Goal: Task Accomplishment & Management: Complete application form

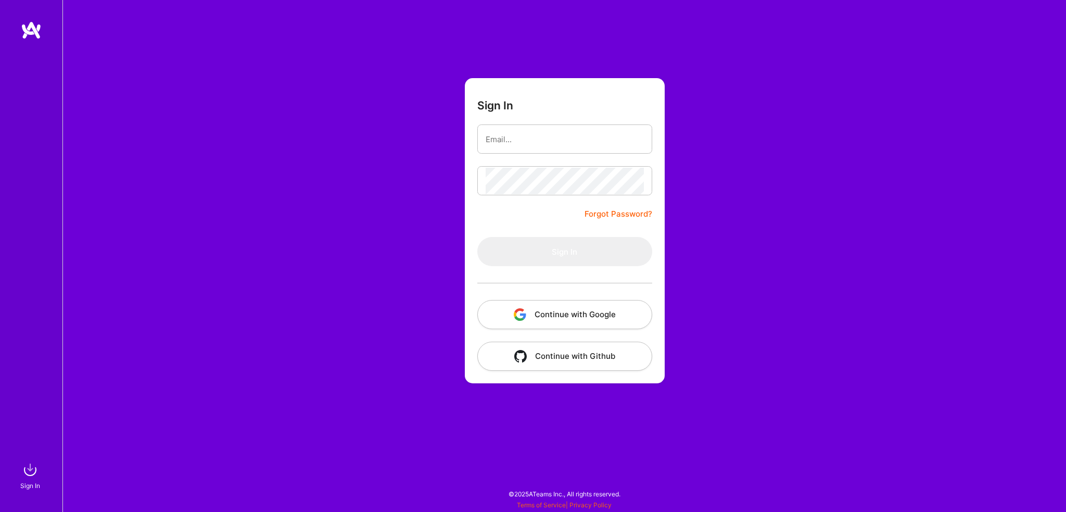
click at [574, 312] on button "Continue with Google" at bounding box center [564, 314] width 175 height 29
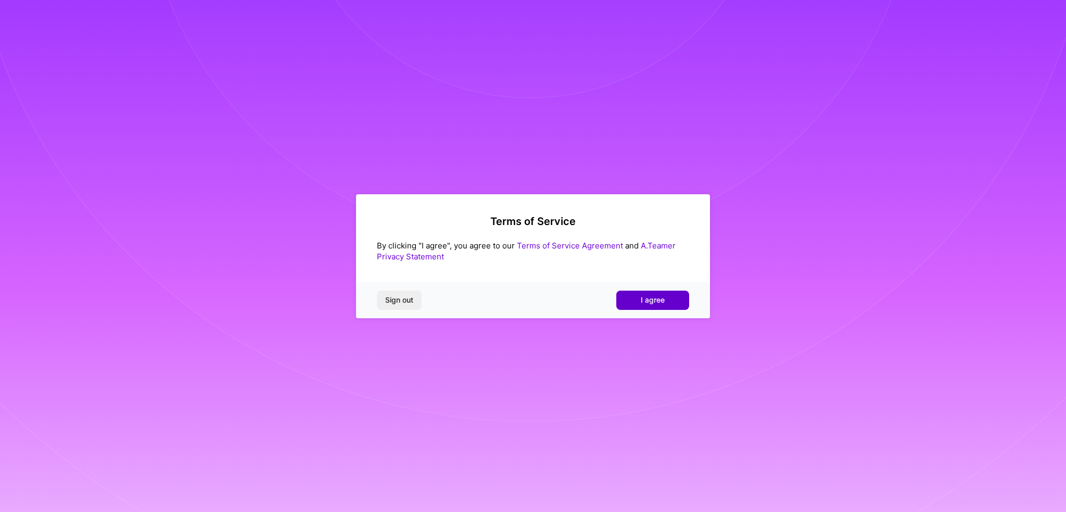
click at [656, 301] on span "I agree" at bounding box center [653, 300] width 24 height 10
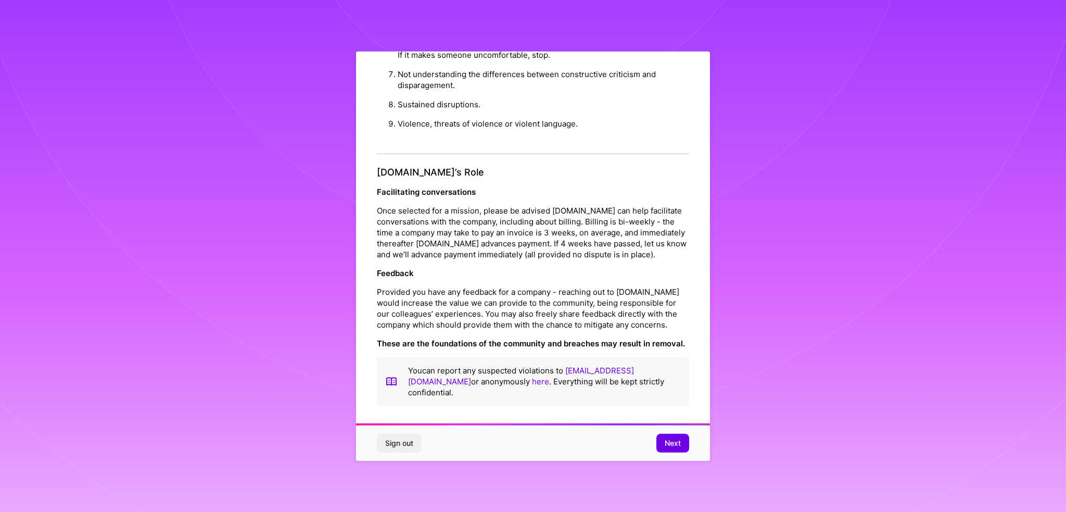
scroll to position [8, 0]
click at [681, 443] on button "Next" at bounding box center [673, 443] width 33 height 19
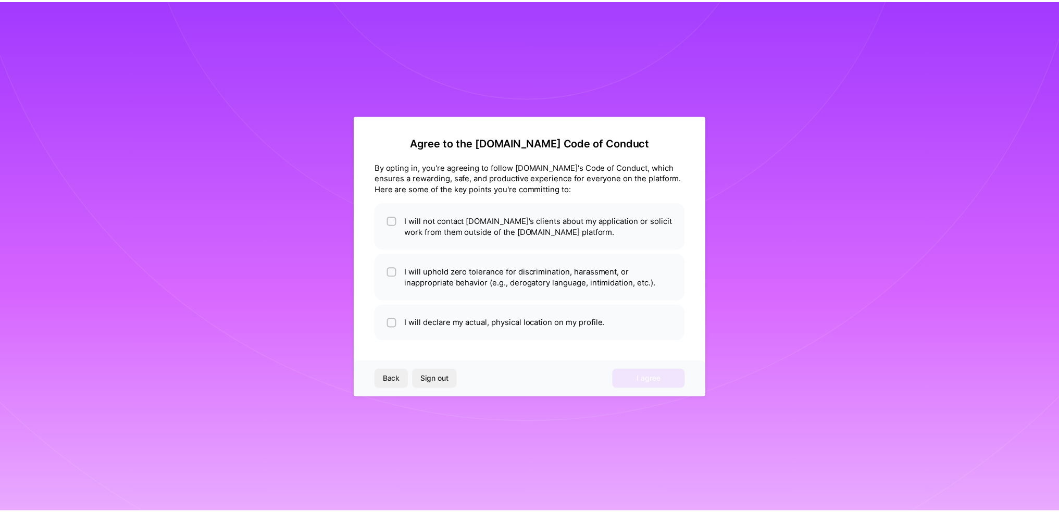
scroll to position [0, 0]
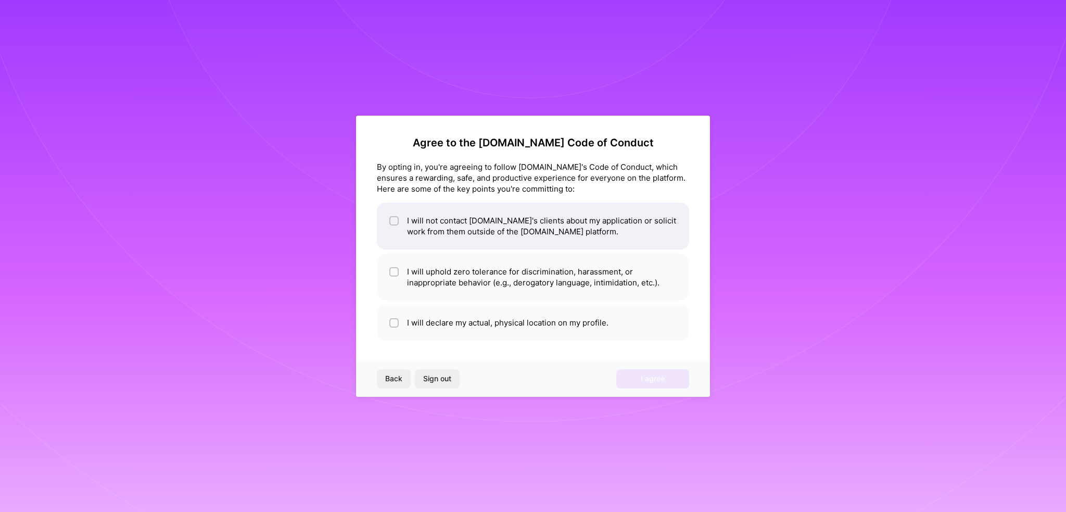
click at [587, 235] on li "I will not contact [DOMAIN_NAME]'s clients about my application or solicit work…" at bounding box center [533, 226] width 312 height 47
checkbox input "true"
click at [574, 283] on li "I will uphold zero tolerance for discrimination, harassment, or inappropriate b…" at bounding box center [533, 277] width 312 height 47
checkbox input "true"
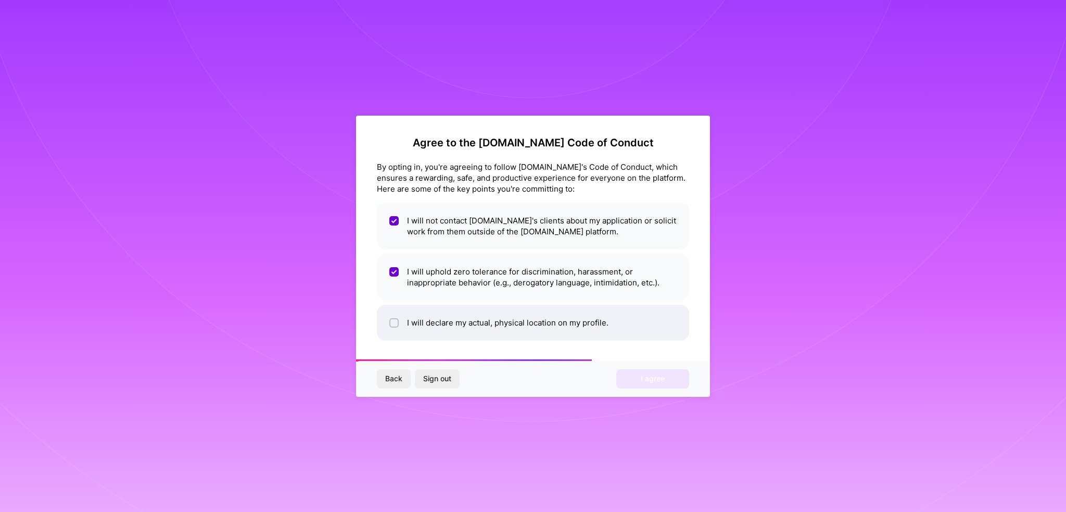
click at [572, 329] on li "I will declare my actual, physical location on my profile." at bounding box center [533, 323] width 312 height 36
checkbox input "true"
click at [664, 375] on span "I agree" at bounding box center [653, 378] width 24 height 10
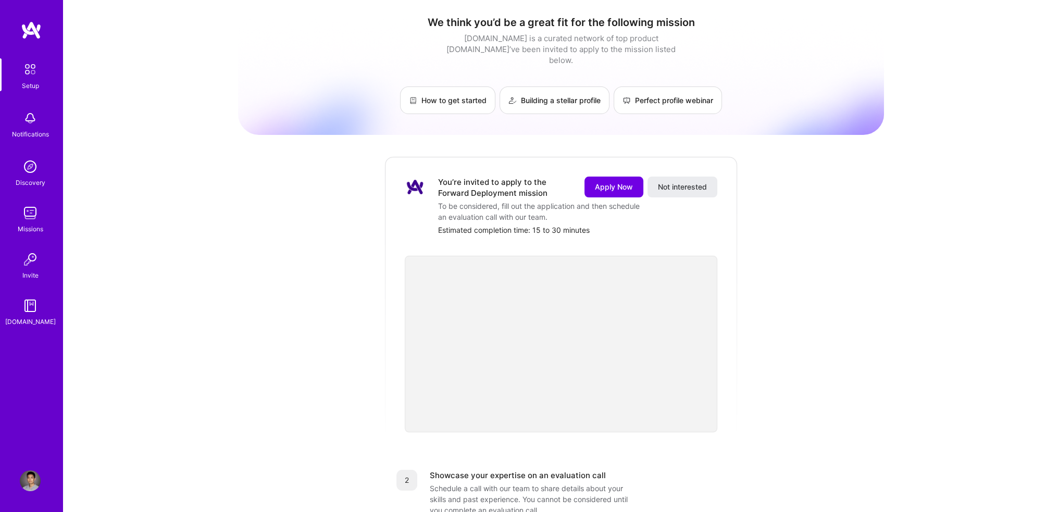
click at [33, 80] on div "Setup" at bounding box center [30, 85] width 17 height 11
click at [30, 177] on div "Discovery" at bounding box center [31, 182] width 30 height 11
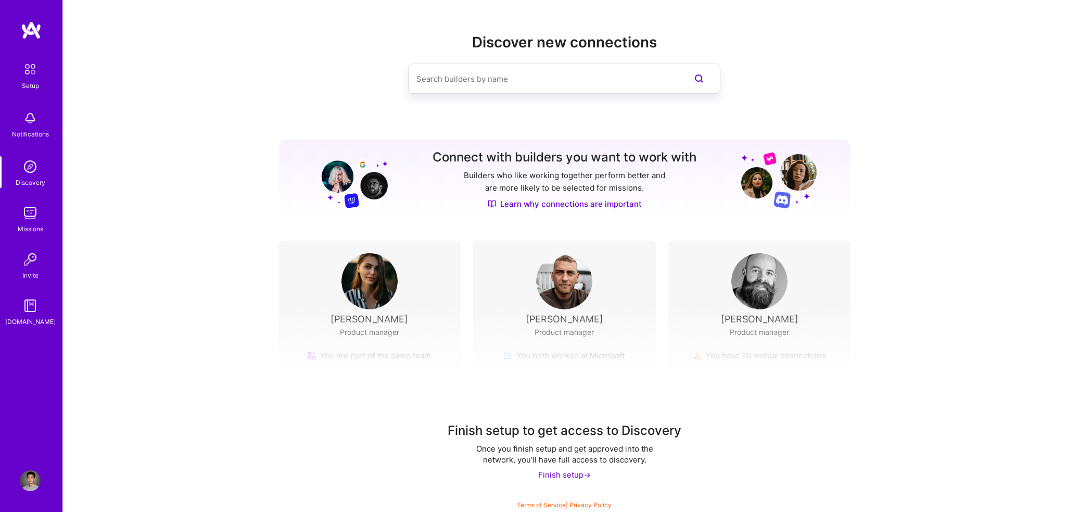
click at [29, 209] on img at bounding box center [30, 213] width 21 height 21
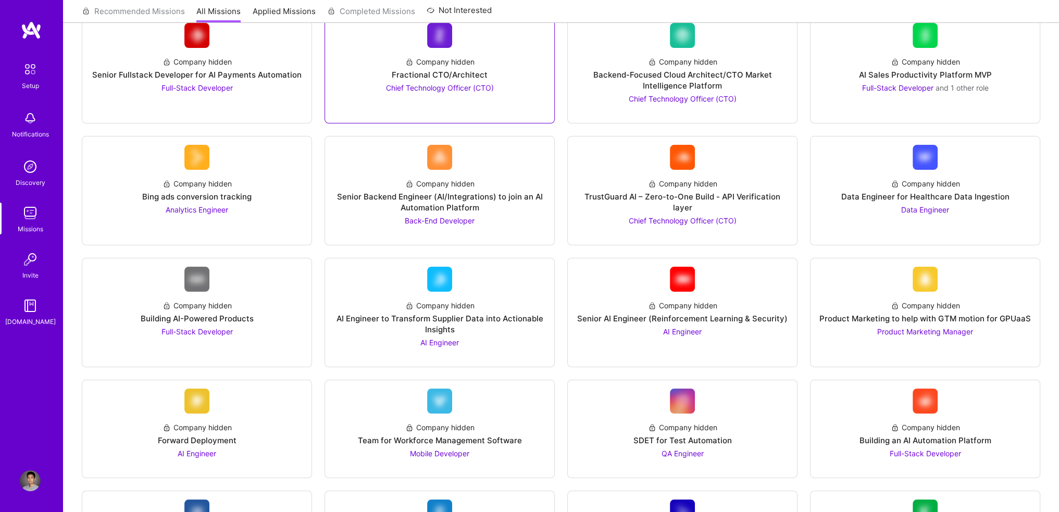
scroll to position [208, 0]
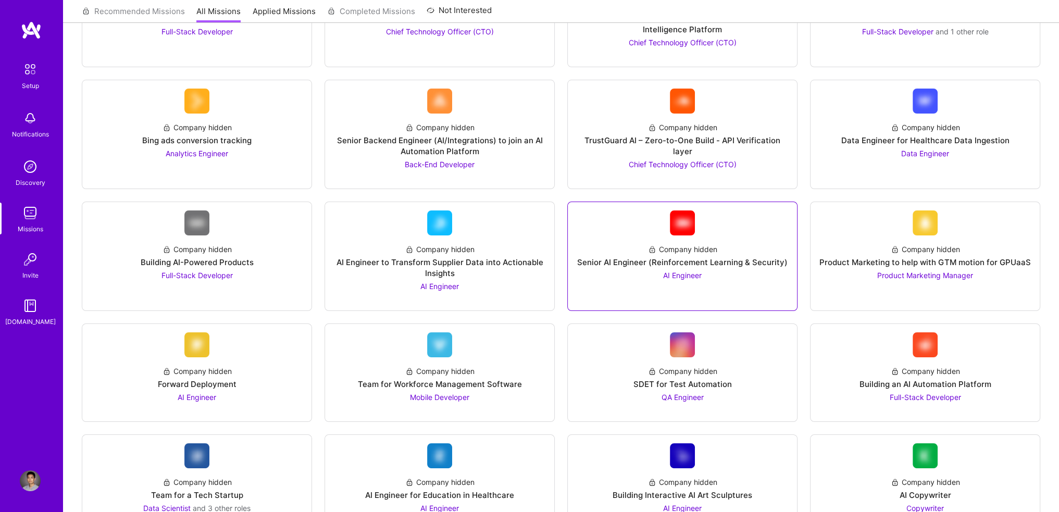
click at [596, 270] on div "Company hidden Senior AI Engineer (Reinforcement Learning & Security) AI Engine…" at bounding box center [682, 257] width 212 height 45
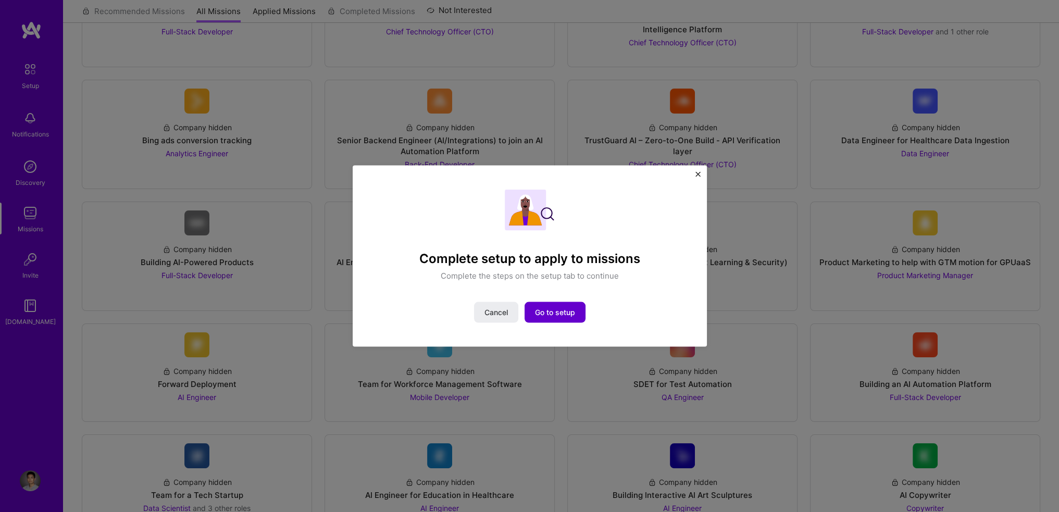
click at [544, 308] on span "Go to setup" at bounding box center [555, 312] width 40 height 10
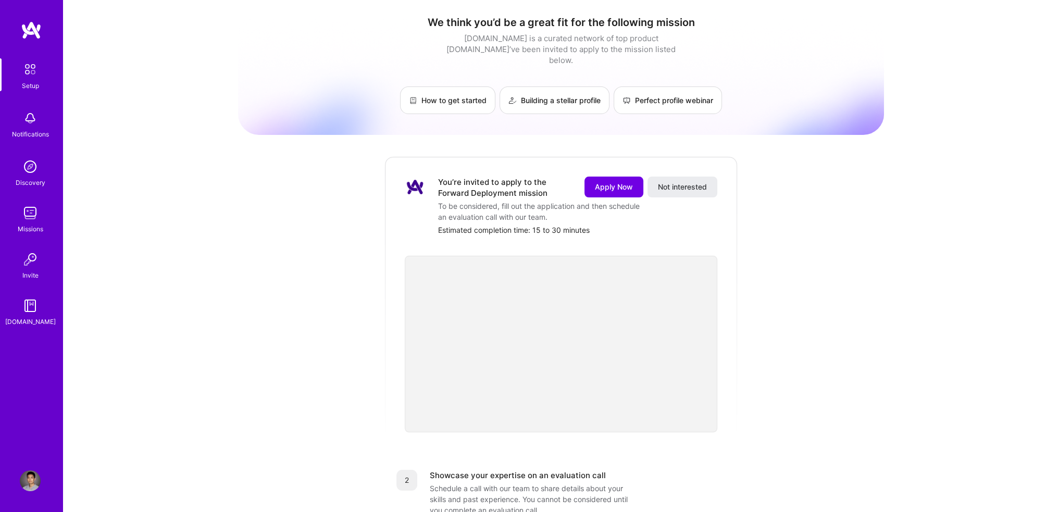
click at [796, 360] on div "We think you’d be a great fit for the following mission [DOMAIN_NAME] is a cura…" at bounding box center [561, 409] width 646 height 802
click at [609, 182] on span "Apply Now" at bounding box center [614, 187] width 38 height 10
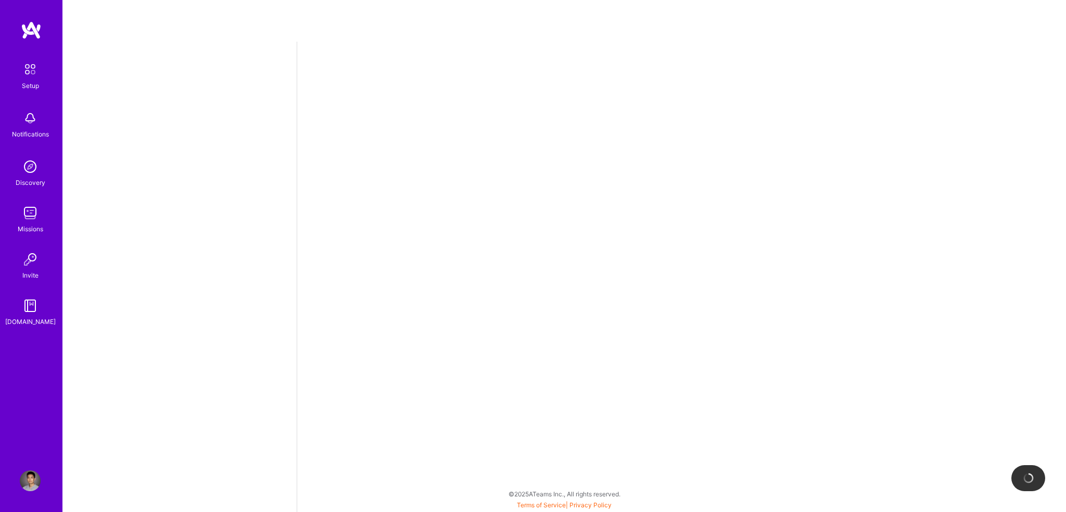
select select "US"
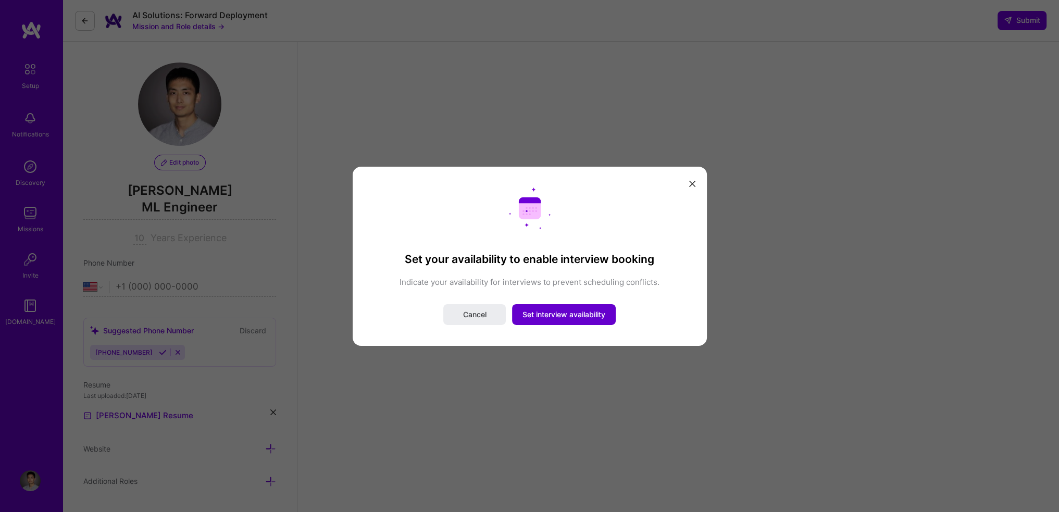
click at [594, 314] on span "Set interview availability" at bounding box center [563, 314] width 83 height 10
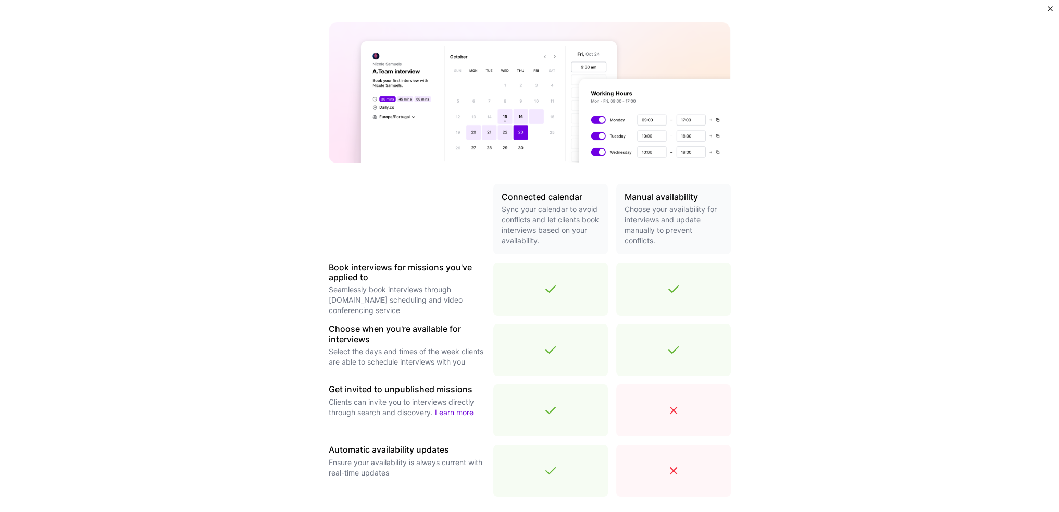
scroll to position [208, 0]
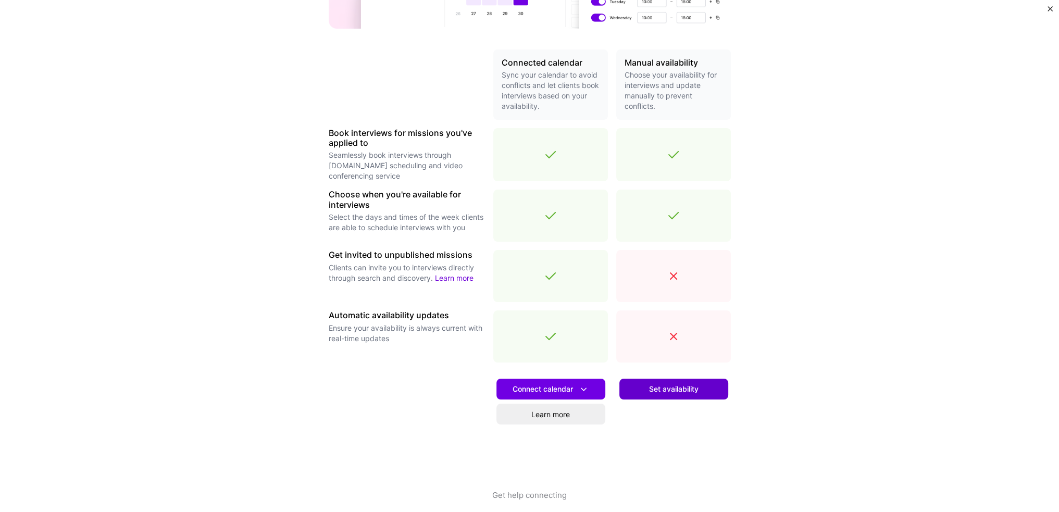
click at [643, 388] on button "Set availability" at bounding box center [673, 389] width 109 height 21
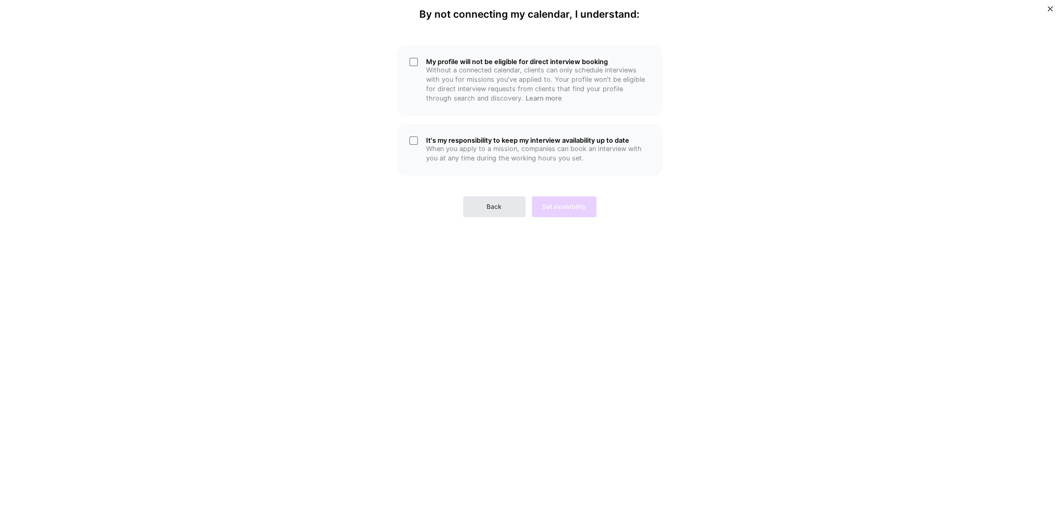
click at [491, 212] on button "Back" at bounding box center [494, 206] width 62 height 21
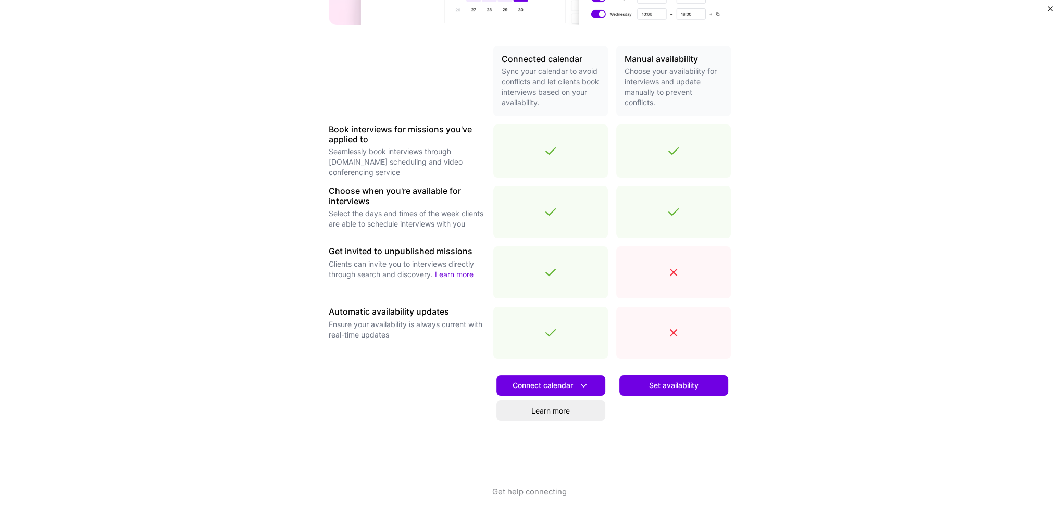
scroll to position [218, 0]
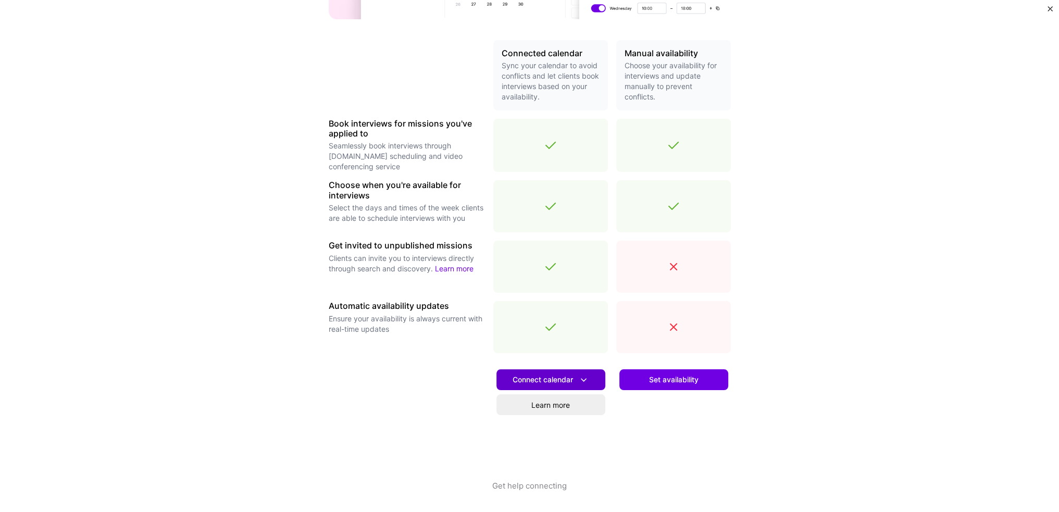
click at [564, 381] on span "Connect calendar" at bounding box center [550, 379] width 77 height 11
click at [808, 362] on div "Make interview scheduling effortless Choose how you want clients to schedule in…" at bounding box center [529, 256] width 1059 height 512
click at [679, 384] on span "Set availability" at bounding box center [673, 379] width 49 height 10
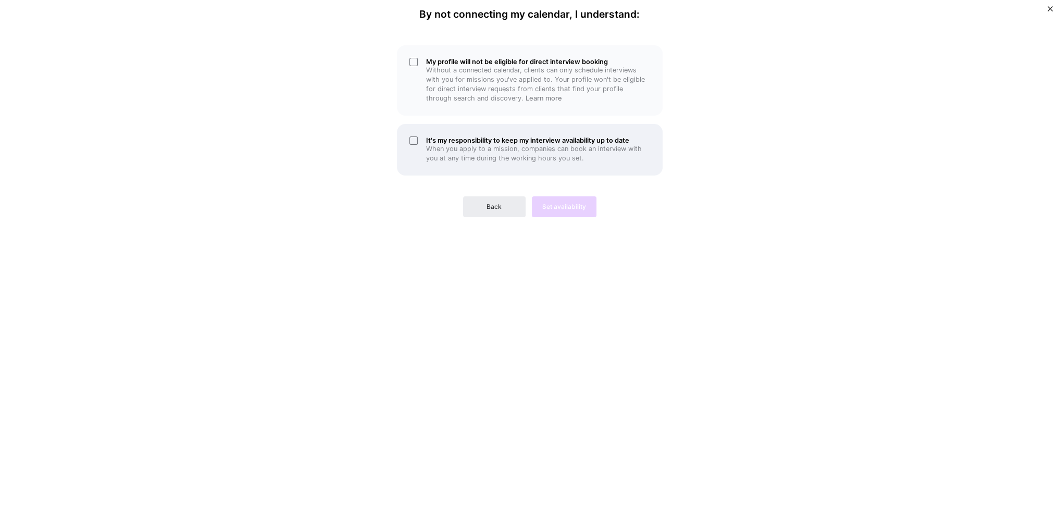
click at [496, 145] on p "When you apply to a mission, companies can book an interview with you at any ti…" at bounding box center [538, 153] width 224 height 19
click at [499, 77] on p "Without a connected calendar, clients can only schedule interviews with you for…" at bounding box center [538, 84] width 224 height 37
click at [572, 204] on span "Set availability" at bounding box center [564, 206] width 44 height 9
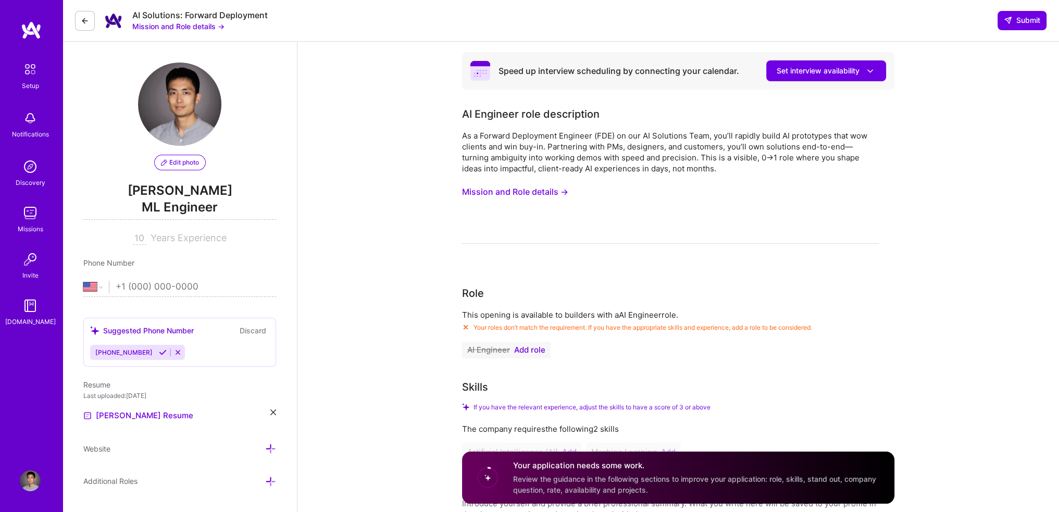
click at [163, 240] on span "Years Experience" at bounding box center [188, 237] width 76 height 11
click at [132, 240] on div "10 Years Experience" at bounding box center [179, 238] width 193 height 12
click at [135, 238] on input "10" at bounding box center [139, 238] width 13 height 12
type input "10"
click at [271, 200] on span "ML Engineer" at bounding box center [179, 208] width 193 height 21
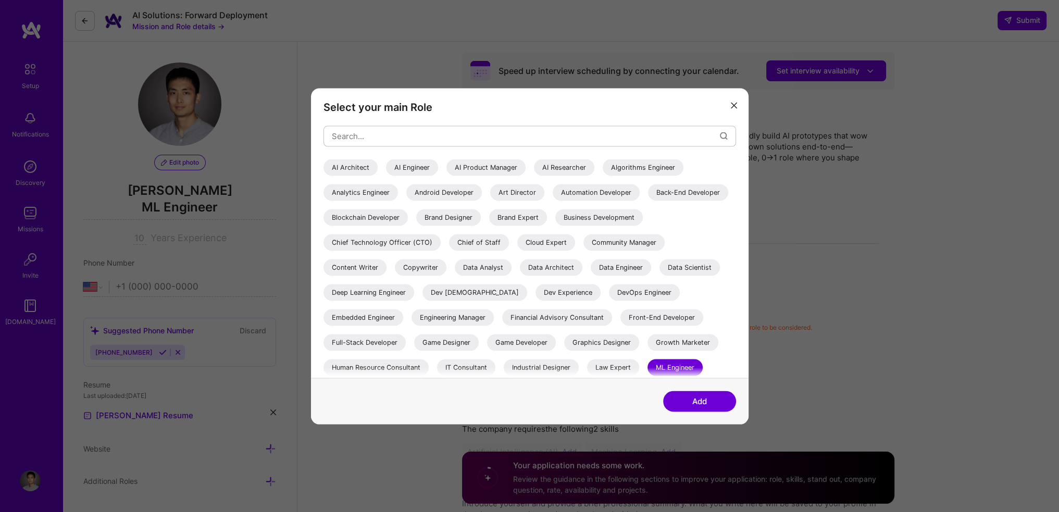
click at [732, 110] on button "modal" at bounding box center [733, 104] width 12 height 17
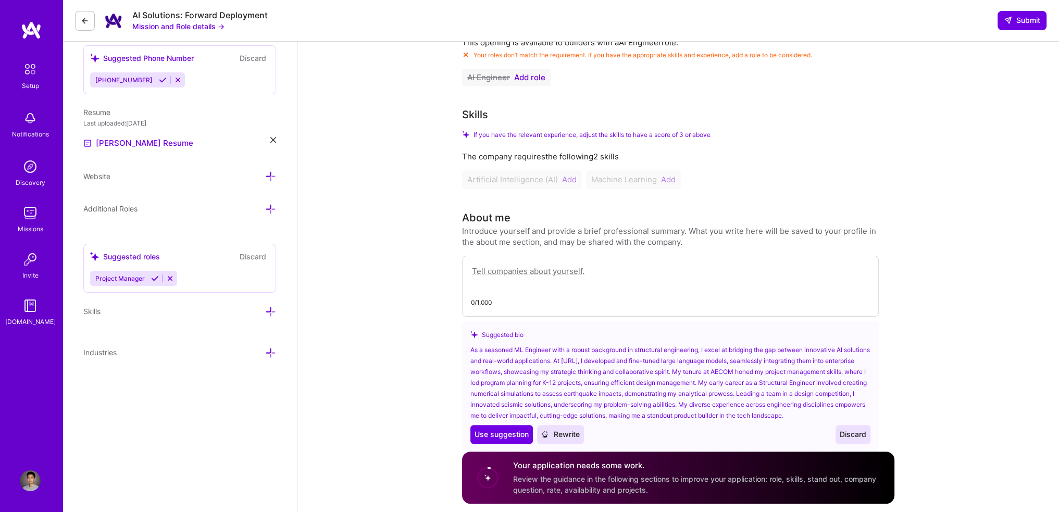
scroll to position [208, 0]
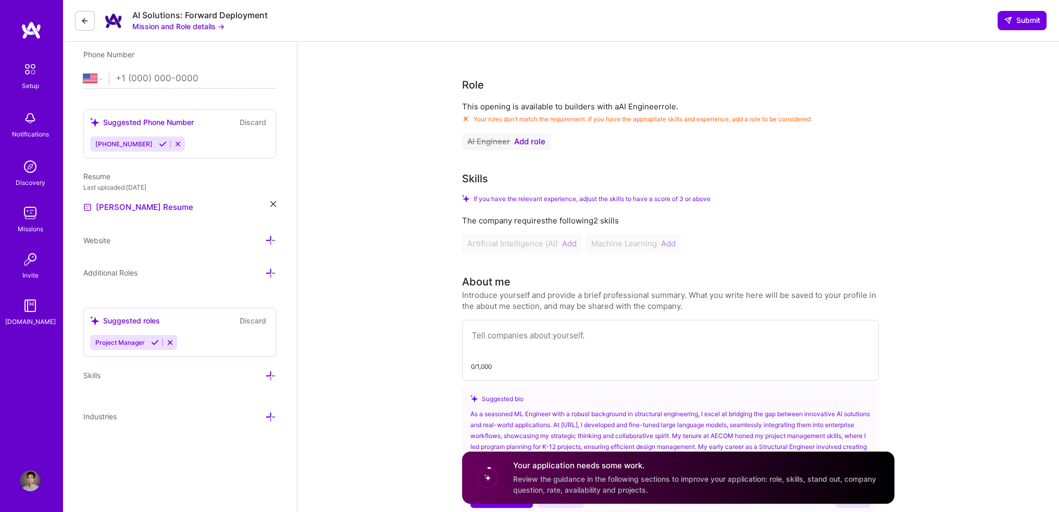
click at [173, 343] on button at bounding box center [170, 342] width 14 height 9
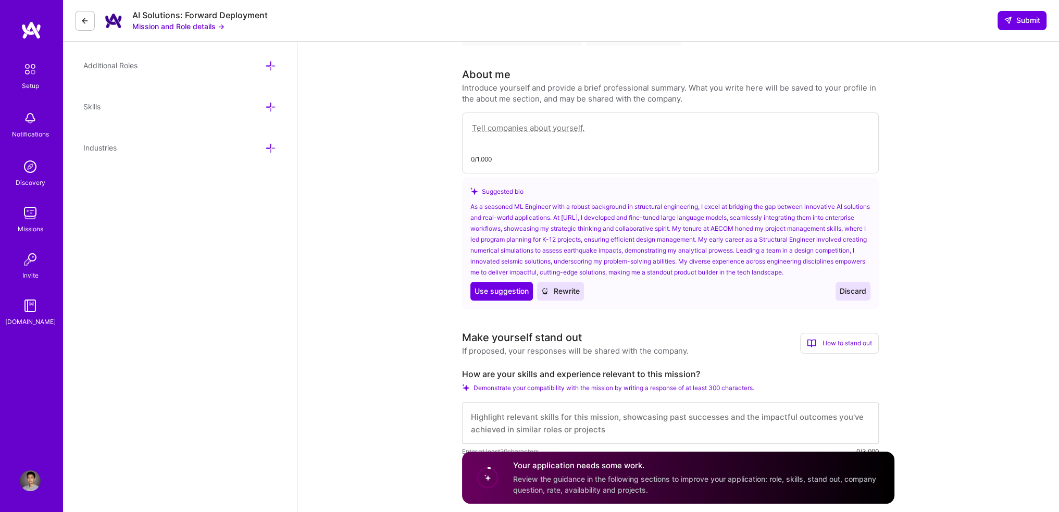
scroll to position [417, 0]
click at [858, 286] on span "Discard" at bounding box center [852, 290] width 27 height 10
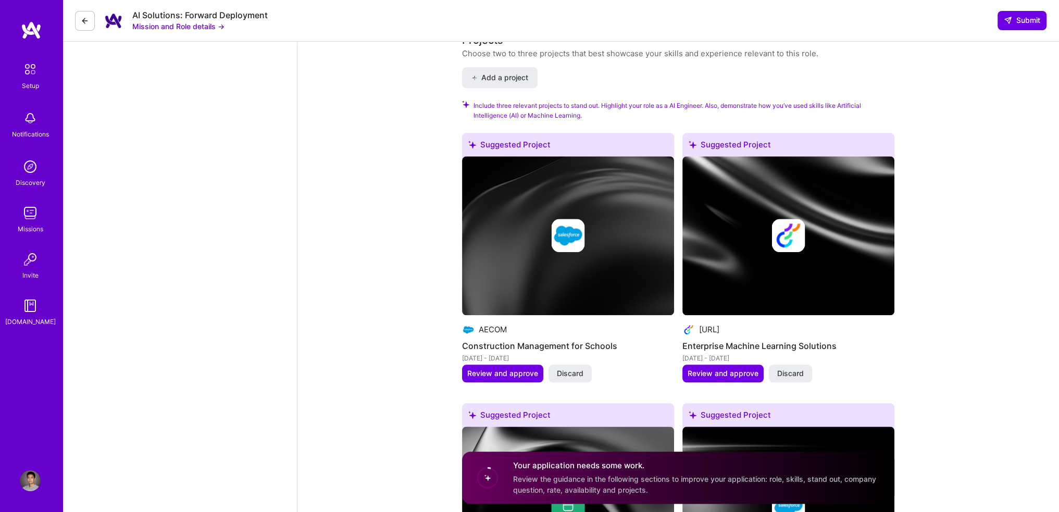
scroll to position [1510, 0]
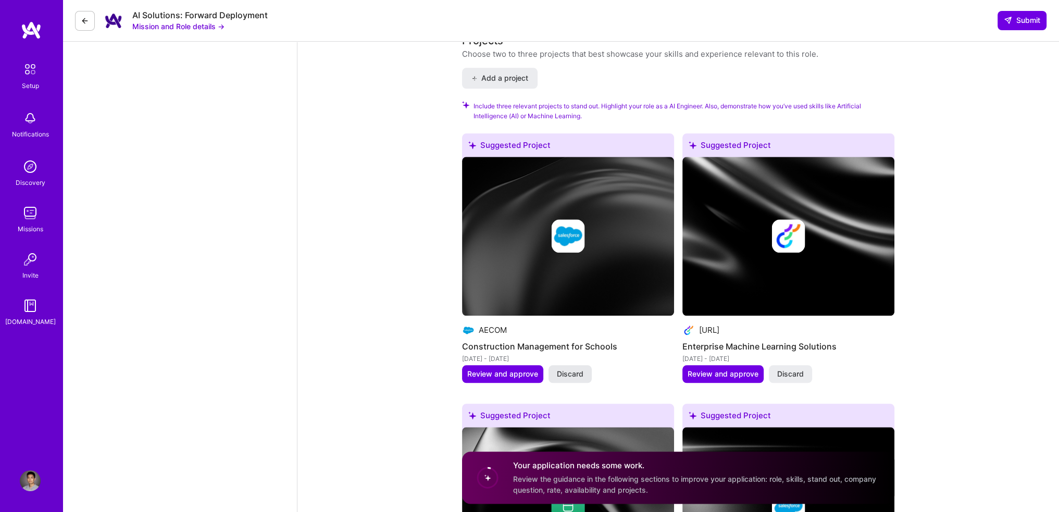
click at [572, 369] on span "Discard" at bounding box center [570, 374] width 27 height 10
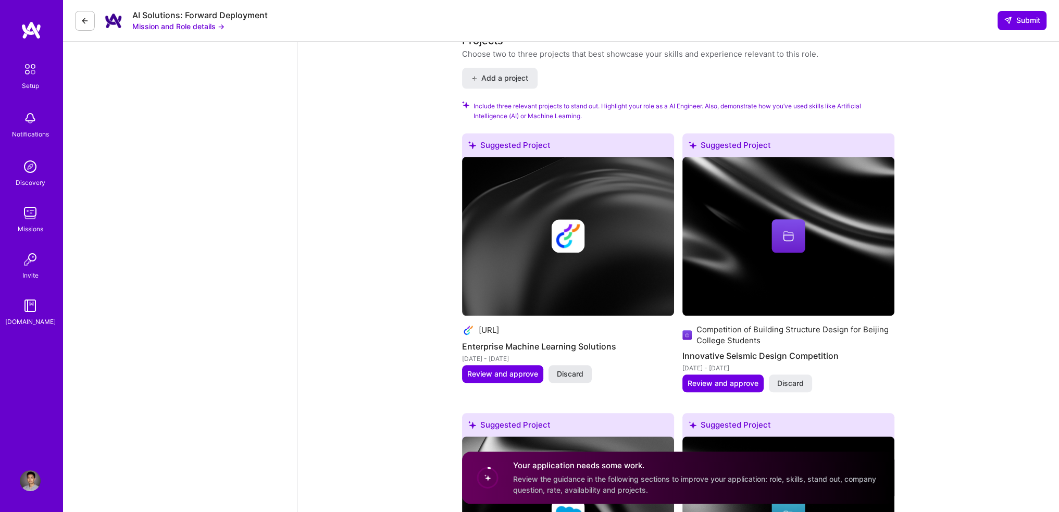
click at [568, 369] on span "Discard" at bounding box center [570, 374] width 27 height 10
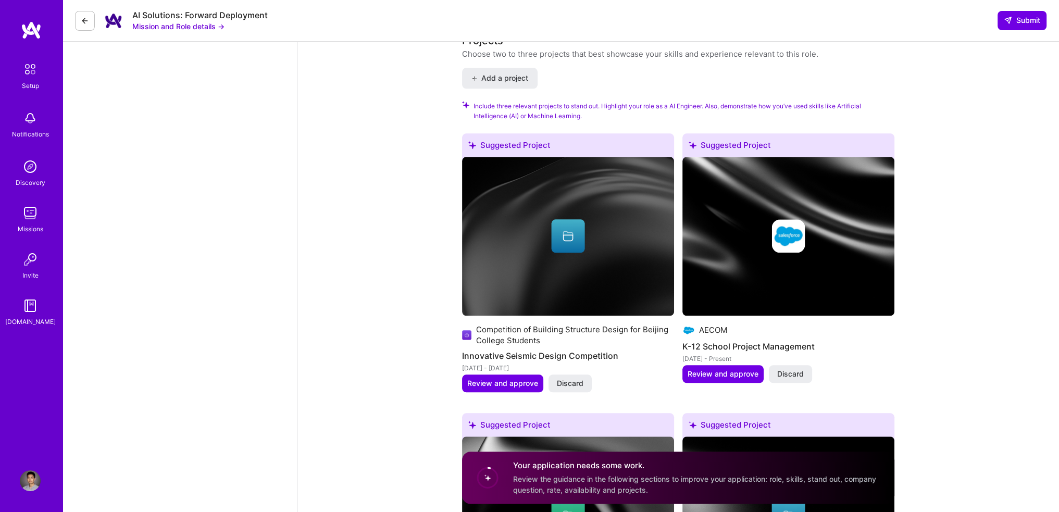
click at [568, 374] on button "Discard" at bounding box center [569, 383] width 43 height 18
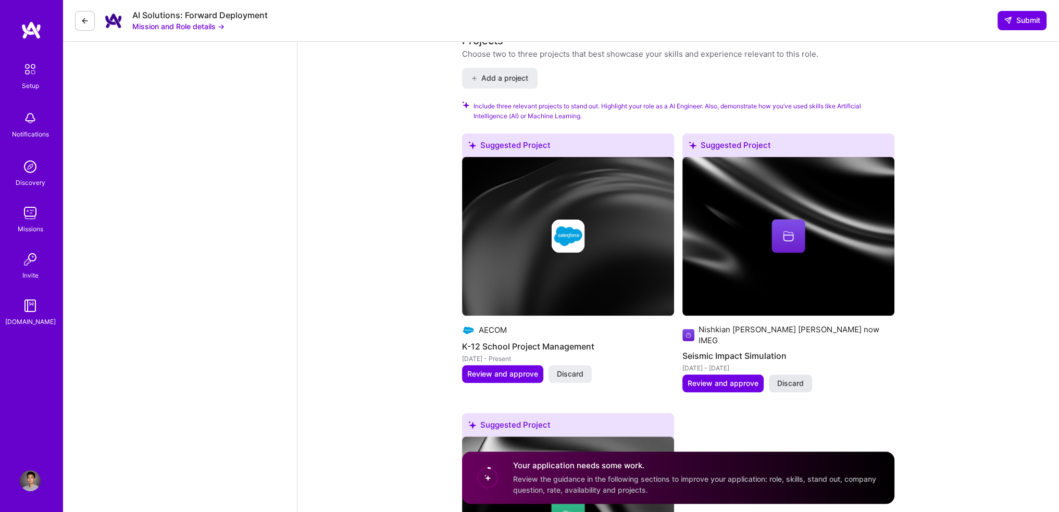
click at [788, 378] on span "Discard" at bounding box center [790, 383] width 27 height 10
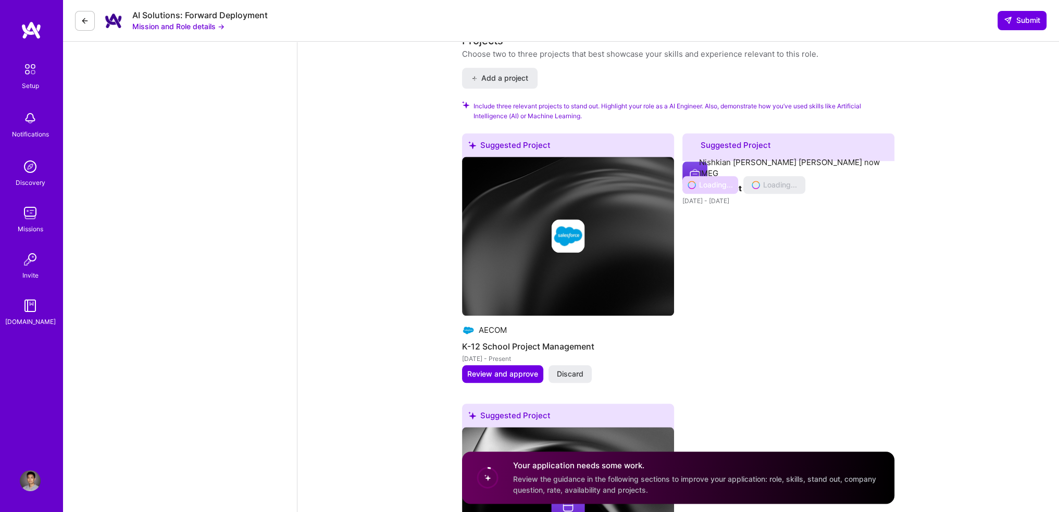
scroll to position [1473, 0]
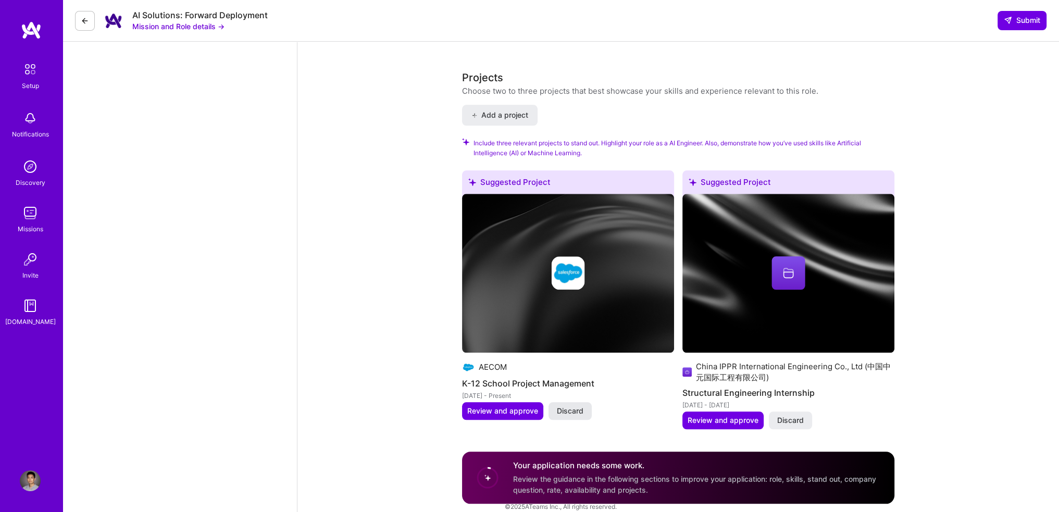
click at [571, 406] on span "Discard" at bounding box center [570, 411] width 27 height 10
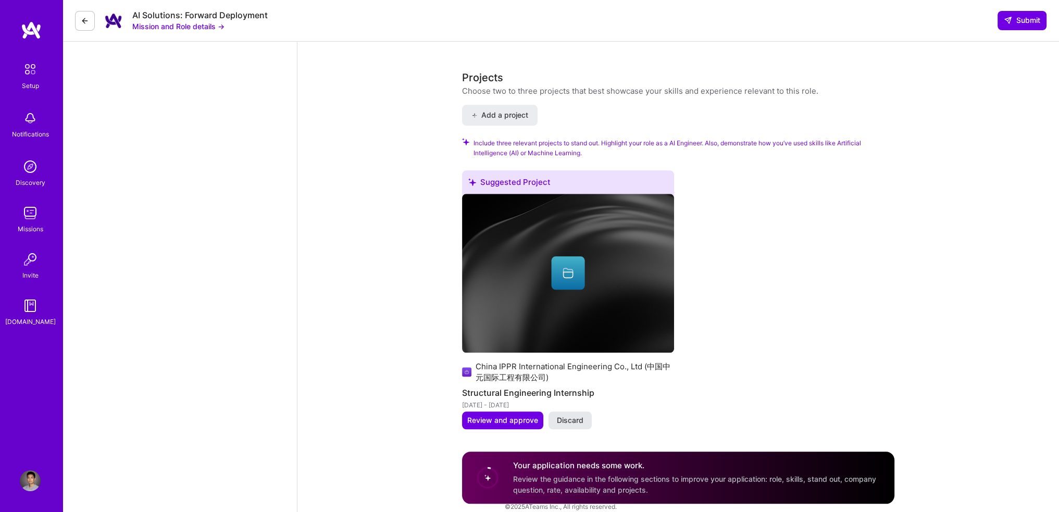
click at [587, 411] on button "Discard" at bounding box center [569, 420] width 43 height 18
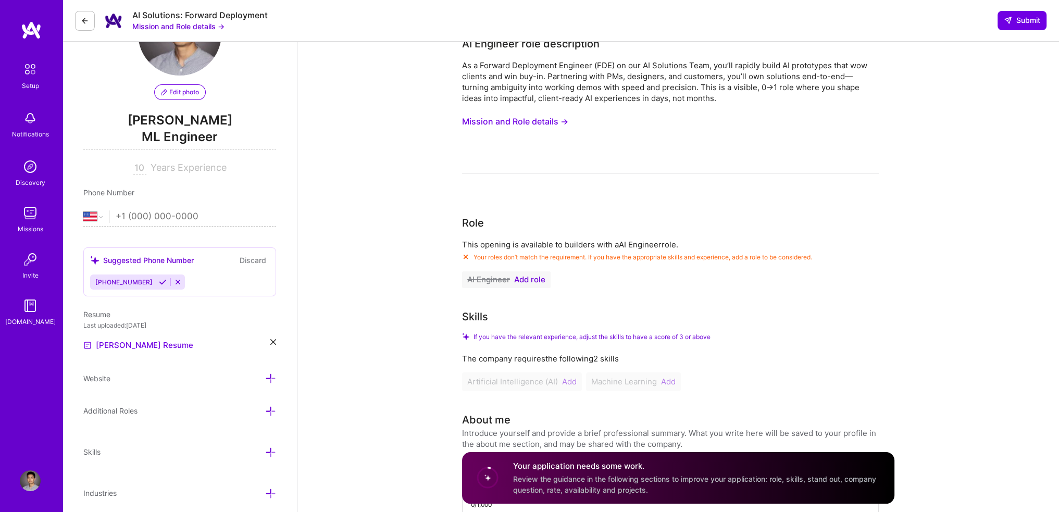
scroll to position [0, 0]
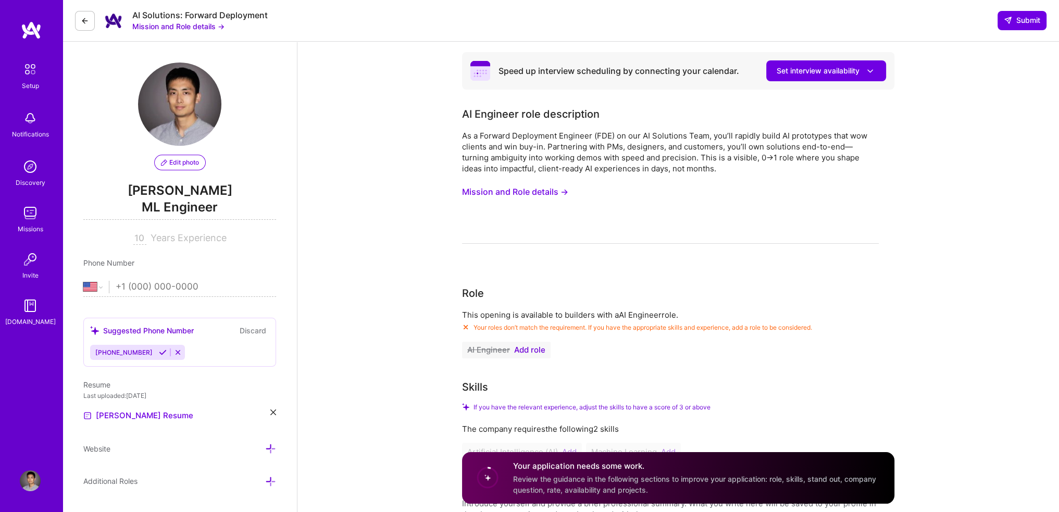
click at [28, 310] on img at bounding box center [30, 305] width 21 height 21
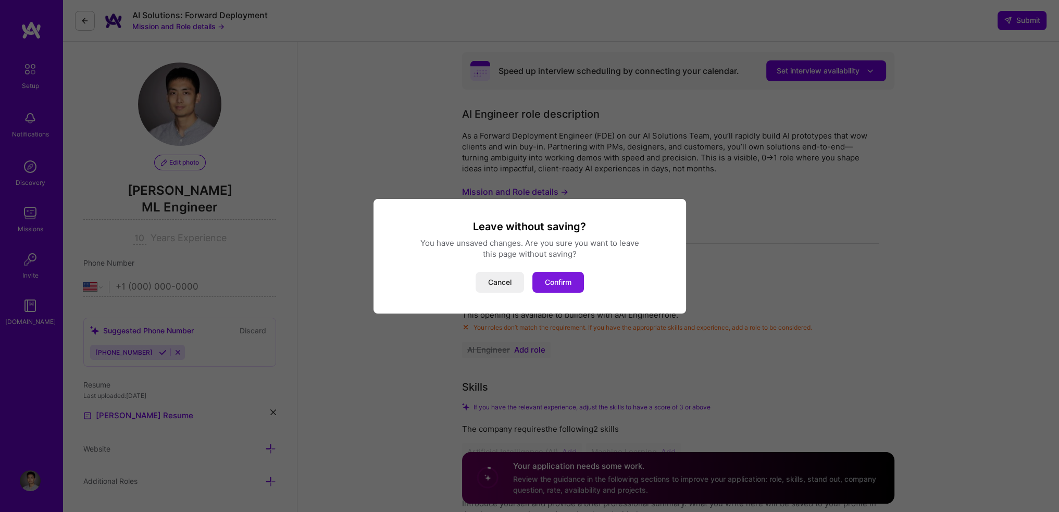
click at [562, 284] on button "Confirm" at bounding box center [558, 282] width 52 height 21
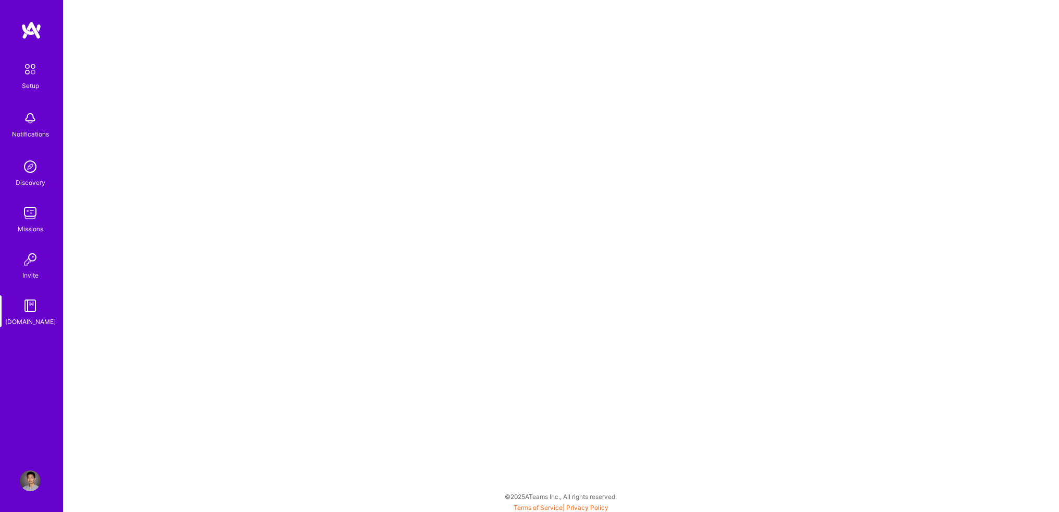
click at [33, 166] on img at bounding box center [30, 166] width 21 height 21
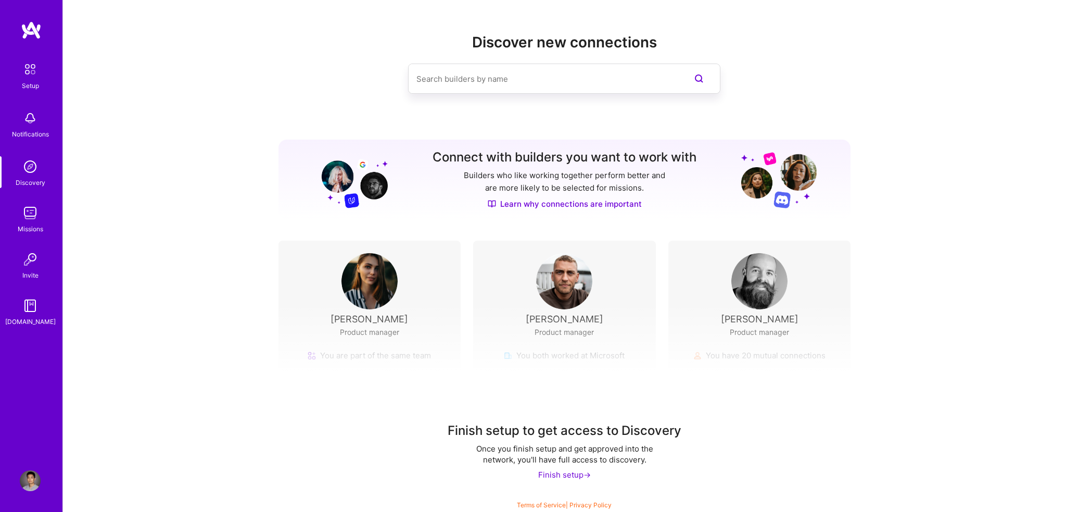
click at [17, 116] on div "Notifications" at bounding box center [30, 124] width 65 height 36
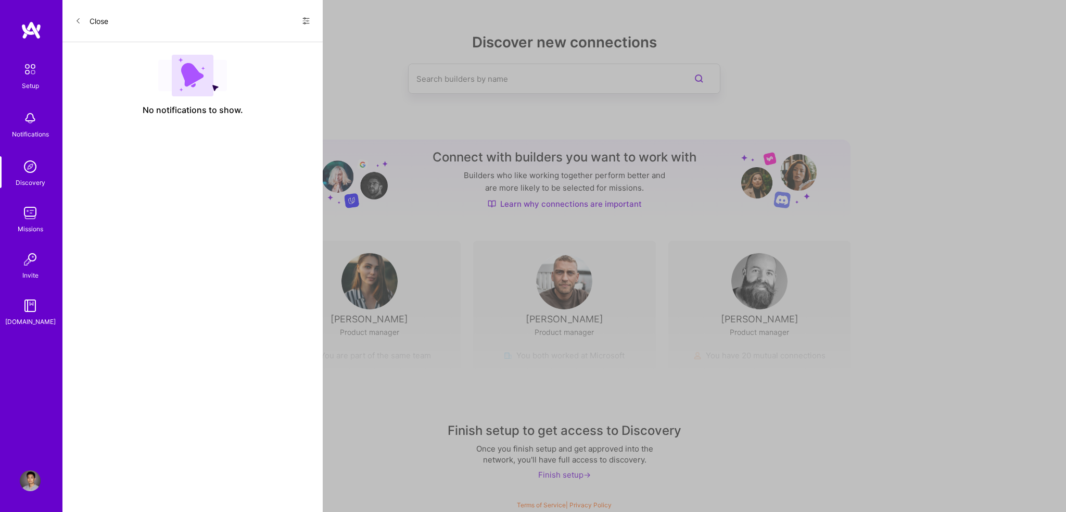
click at [417, 138] on div "Setup Notifications Discovery Missions Invite [DOMAIN_NAME] Profile Close Show …" at bounding box center [533, 253] width 1066 height 507
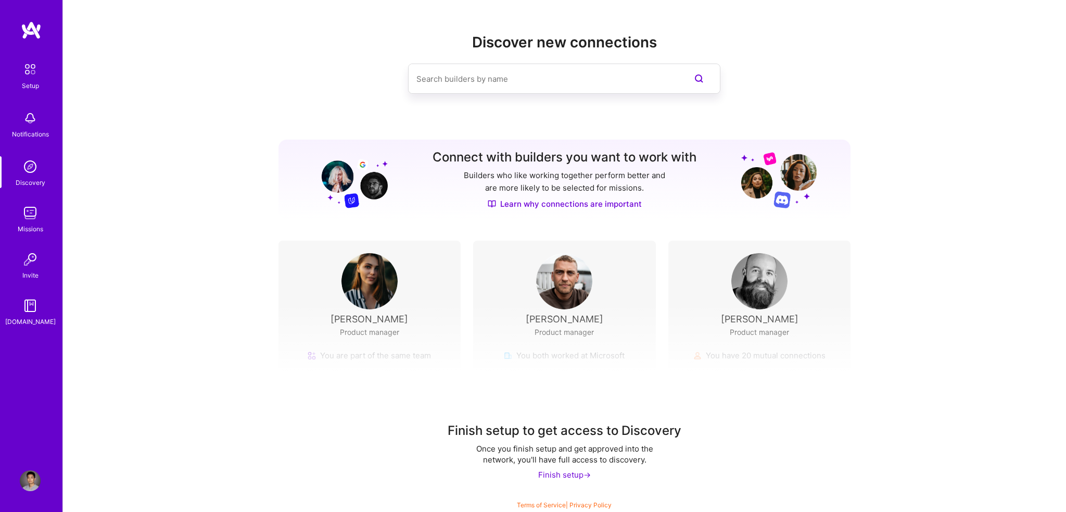
click at [33, 72] on img at bounding box center [30, 69] width 22 height 22
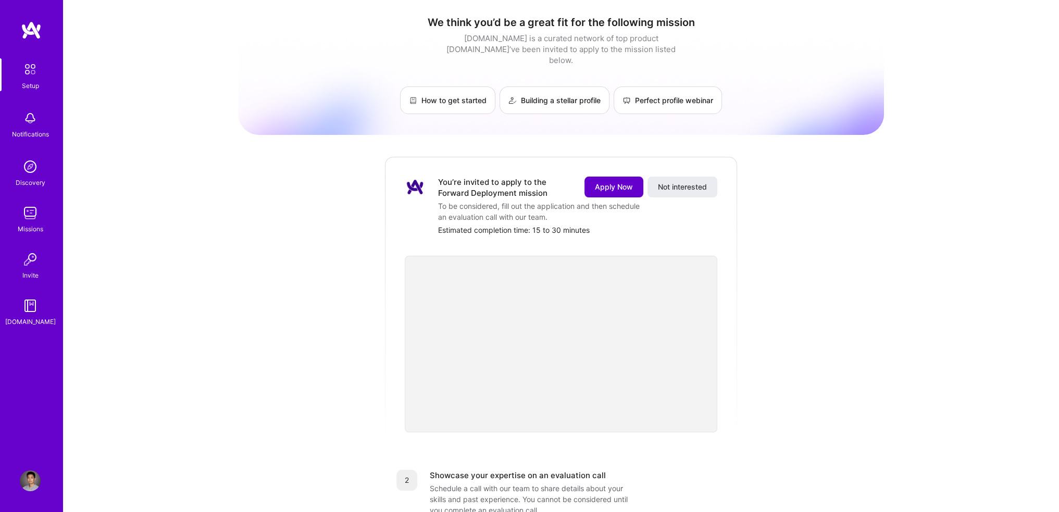
click at [617, 182] on span "Apply Now" at bounding box center [614, 187] width 38 height 10
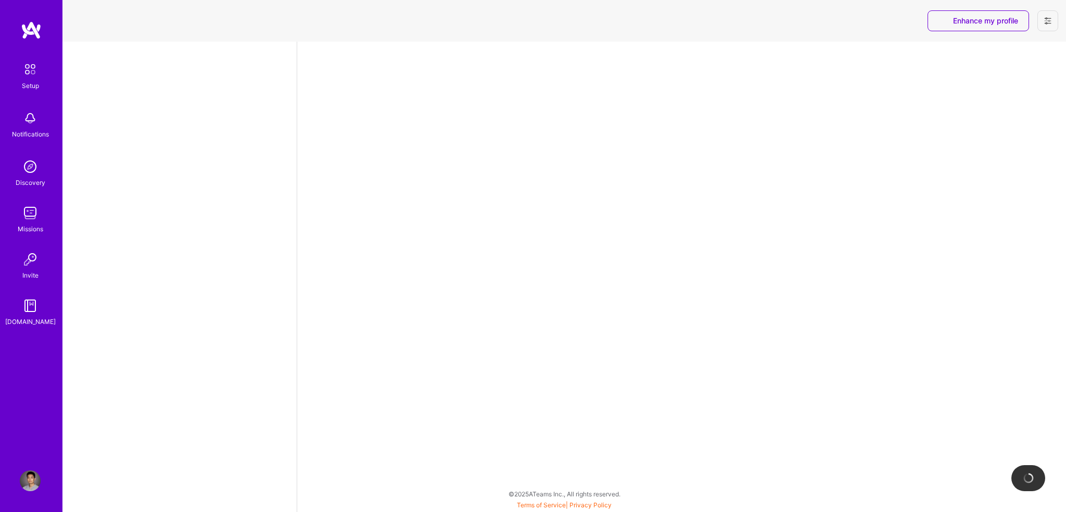
select select "US"
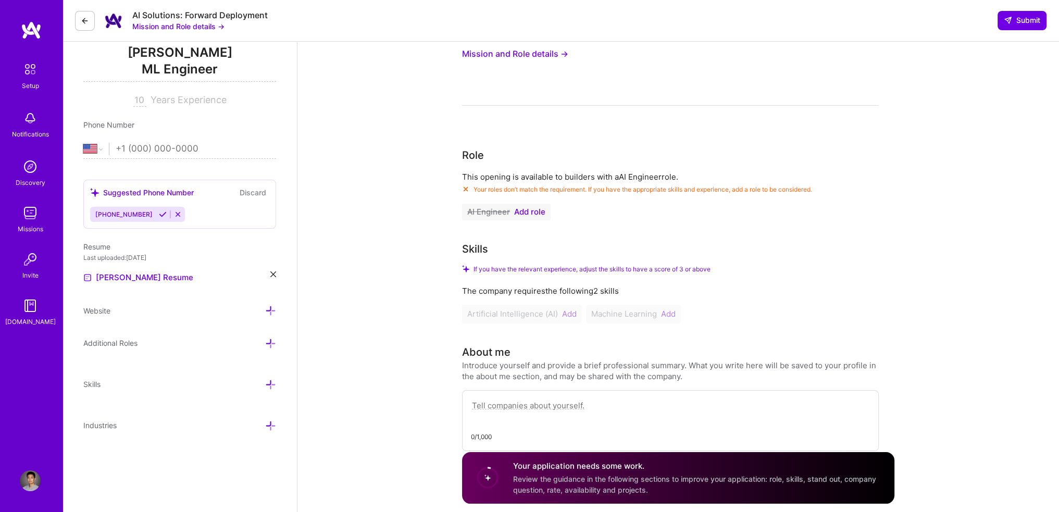
scroll to position [131, 0]
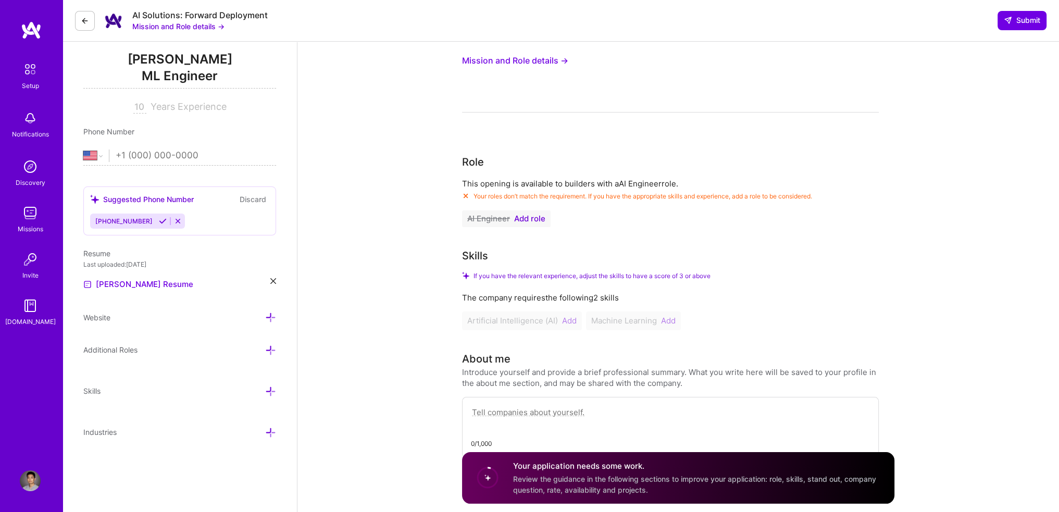
click at [493, 194] on span "Your roles don’t match the requirement. If you have the appropriate skills and …" at bounding box center [642, 196] width 338 height 8
click at [534, 219] on span "Add role" at bounding box center [529, 219] width 31 height 8
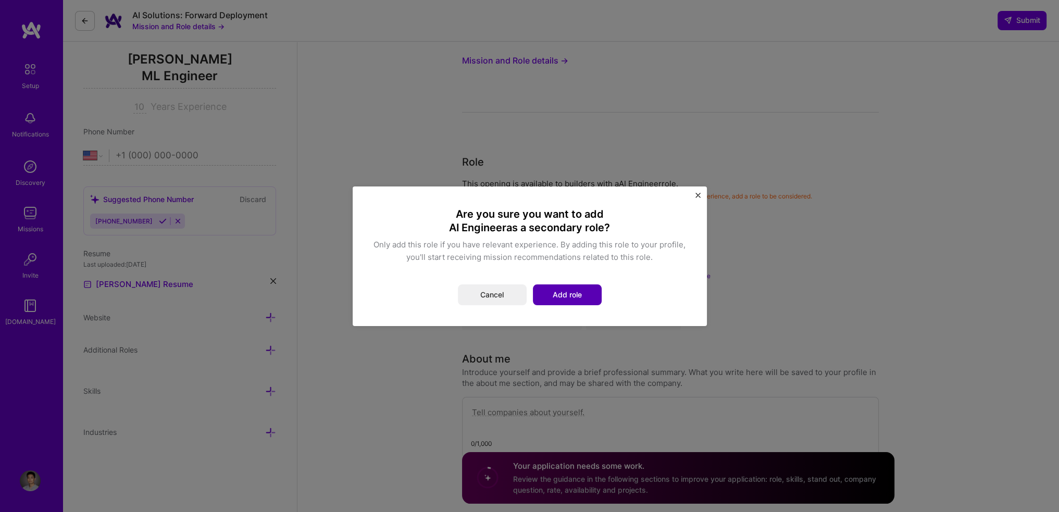
click at [573, 295] on button "Add role" at bounding box center [567, 294] width 69 height 21
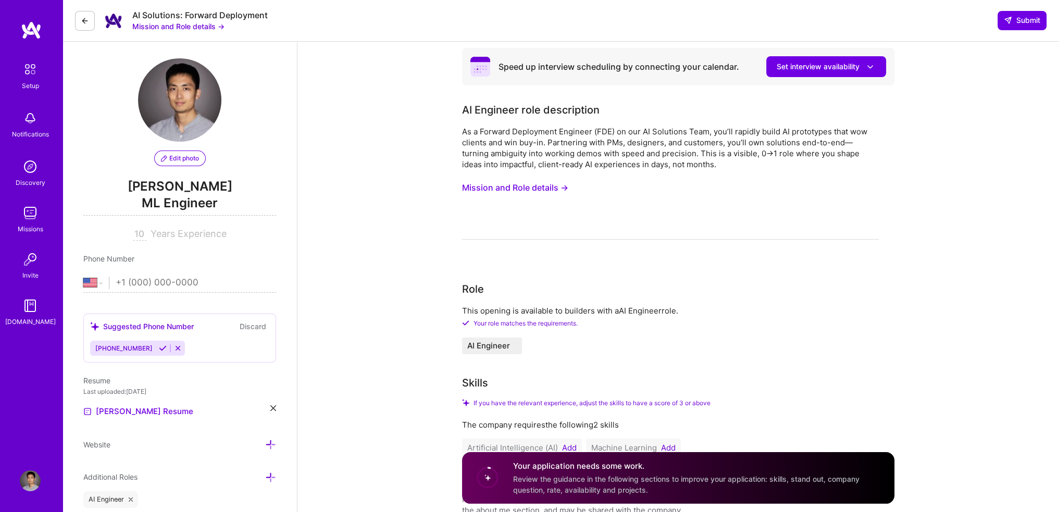
scroll to position [0, 0]
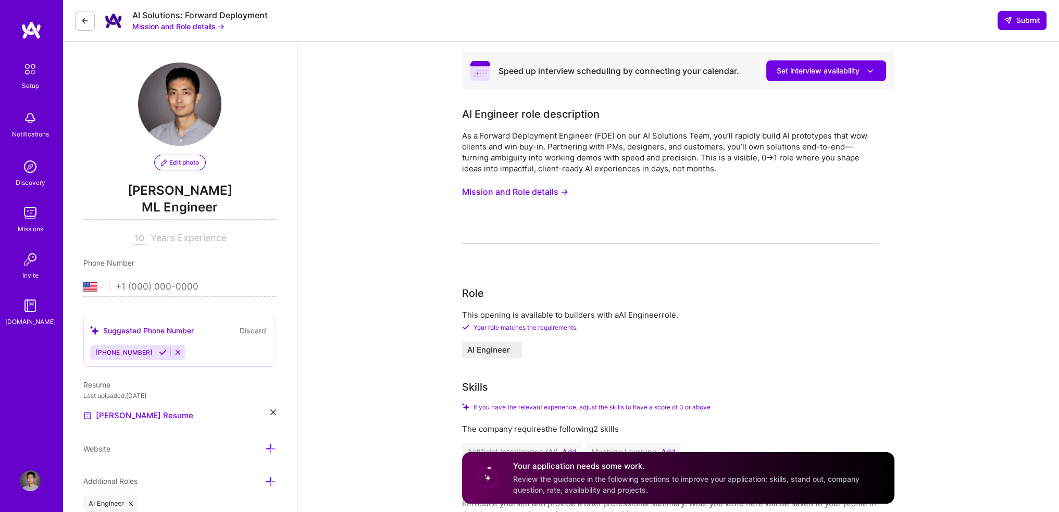
click at [716, 157] on div "As a Forward Deployment Engineer (FDE) on our AI Solutions Team, you’ll rapidly…" at bounding box center [670, 152] width 417 height 44
click at [533, 195] on button "Mission and Role details →" at bounding box center [515, 191] width 106 height 19
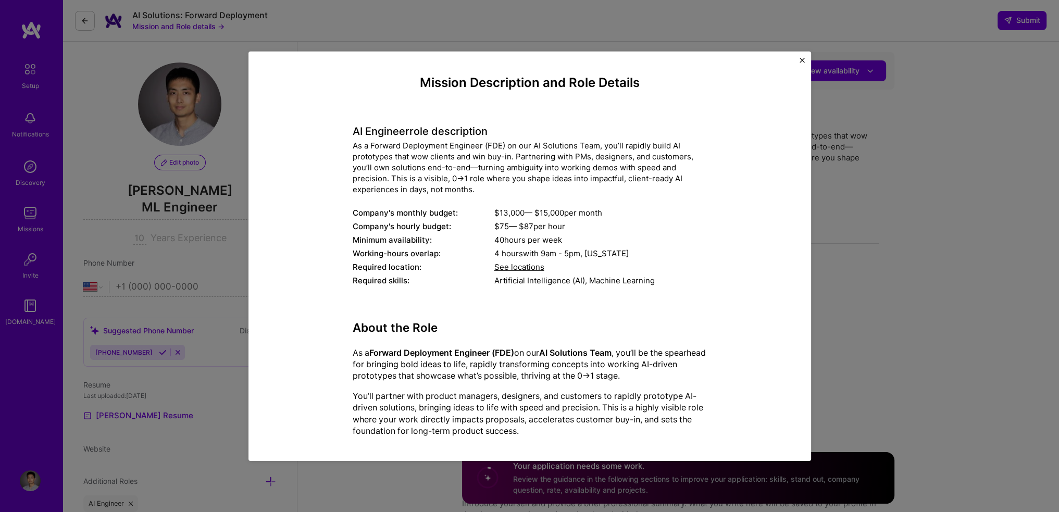
click at [804, 60] on img "Close" at bounding box center [801, 59] width 5 height 5
